Goal: Navigation & Orientation: Find specific page/section

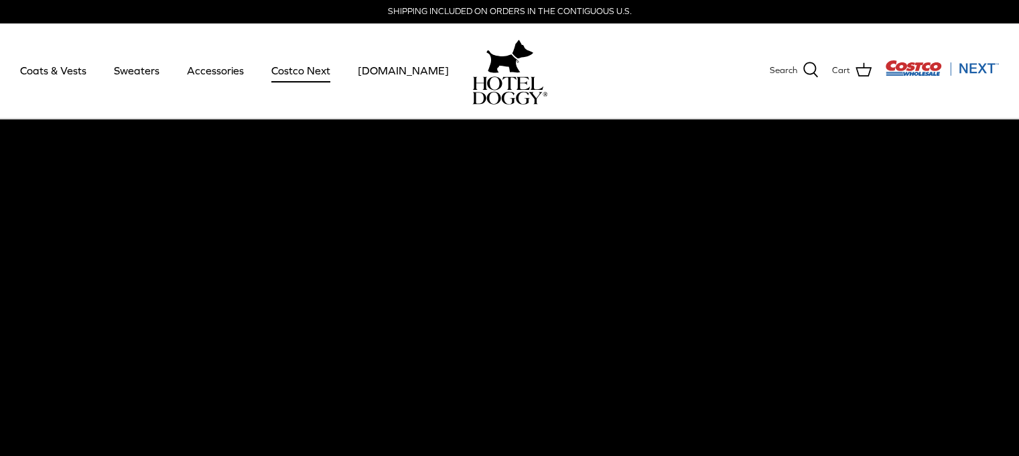
click at [300, 68] on link "Costco Next" at bounding box center [300, 71] width 83 height 46
click at [207, 77] on link "Accessories" at bounding box center [215, 71] width 81 height 46
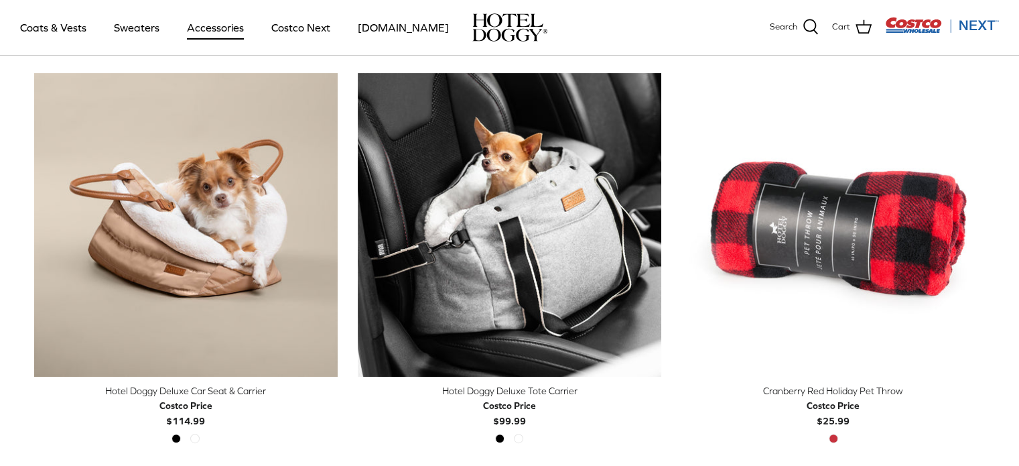
scroll to position [335, 0]
